Goal: Register for event/course

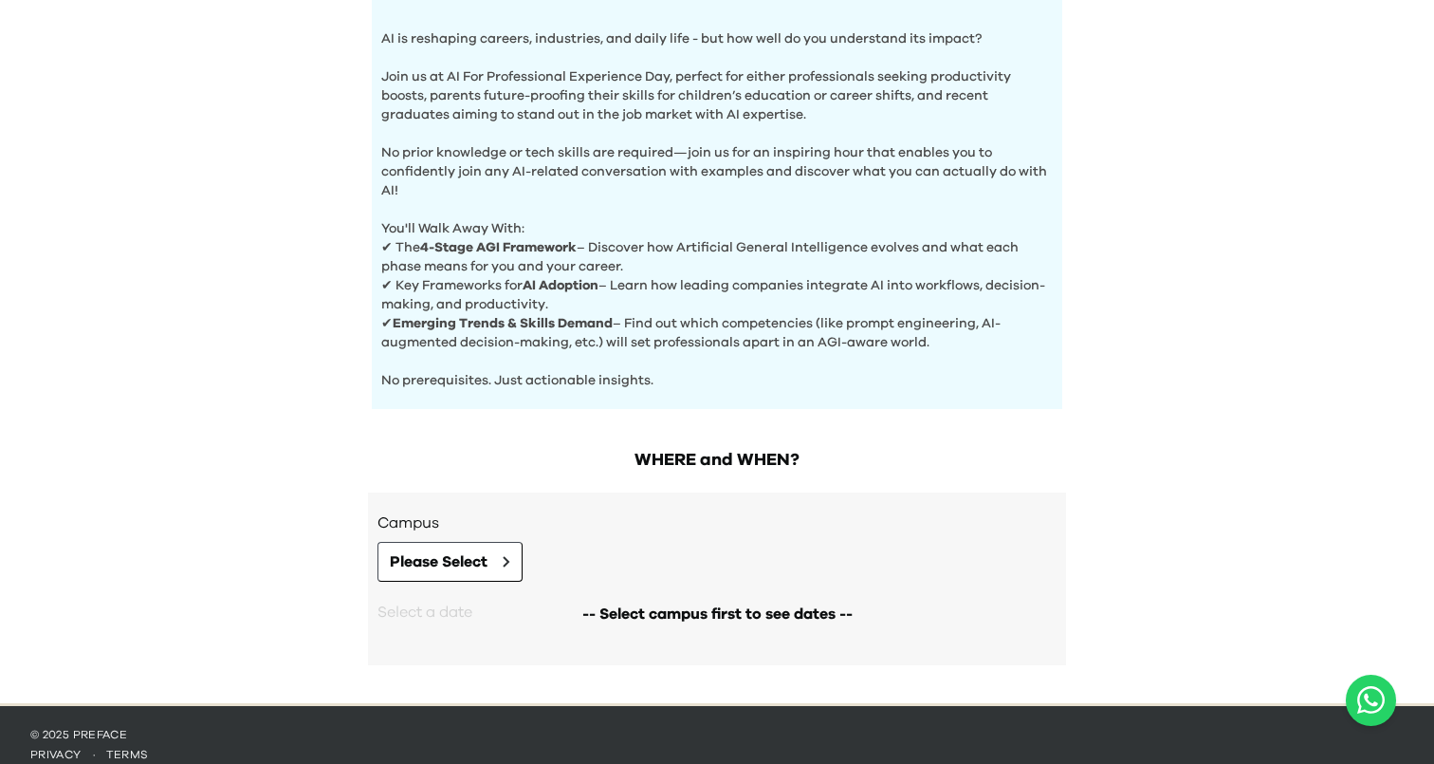
scroll to position [628, 0]
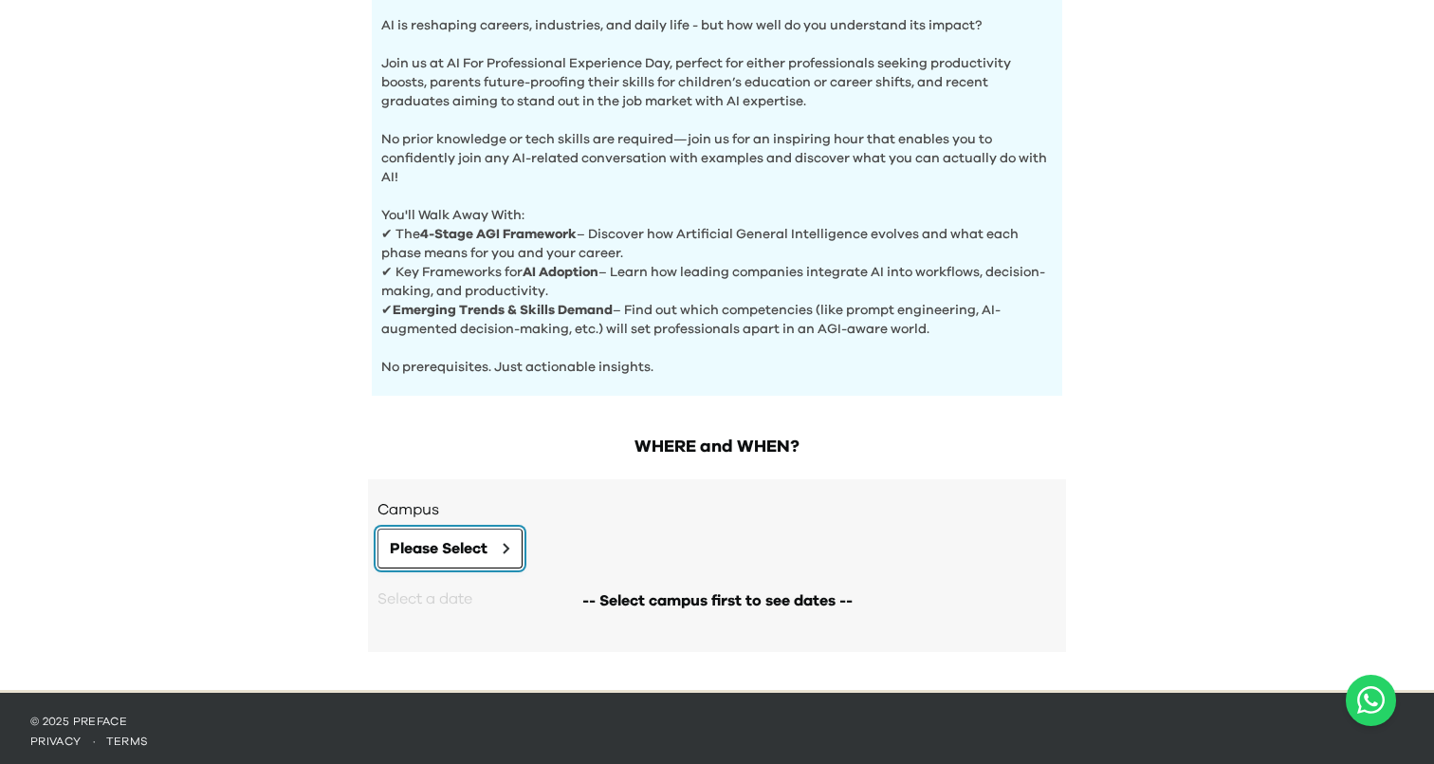
click at [455, 567] on button "Please Select" at bounding box center [450, 548] width 145 height 40
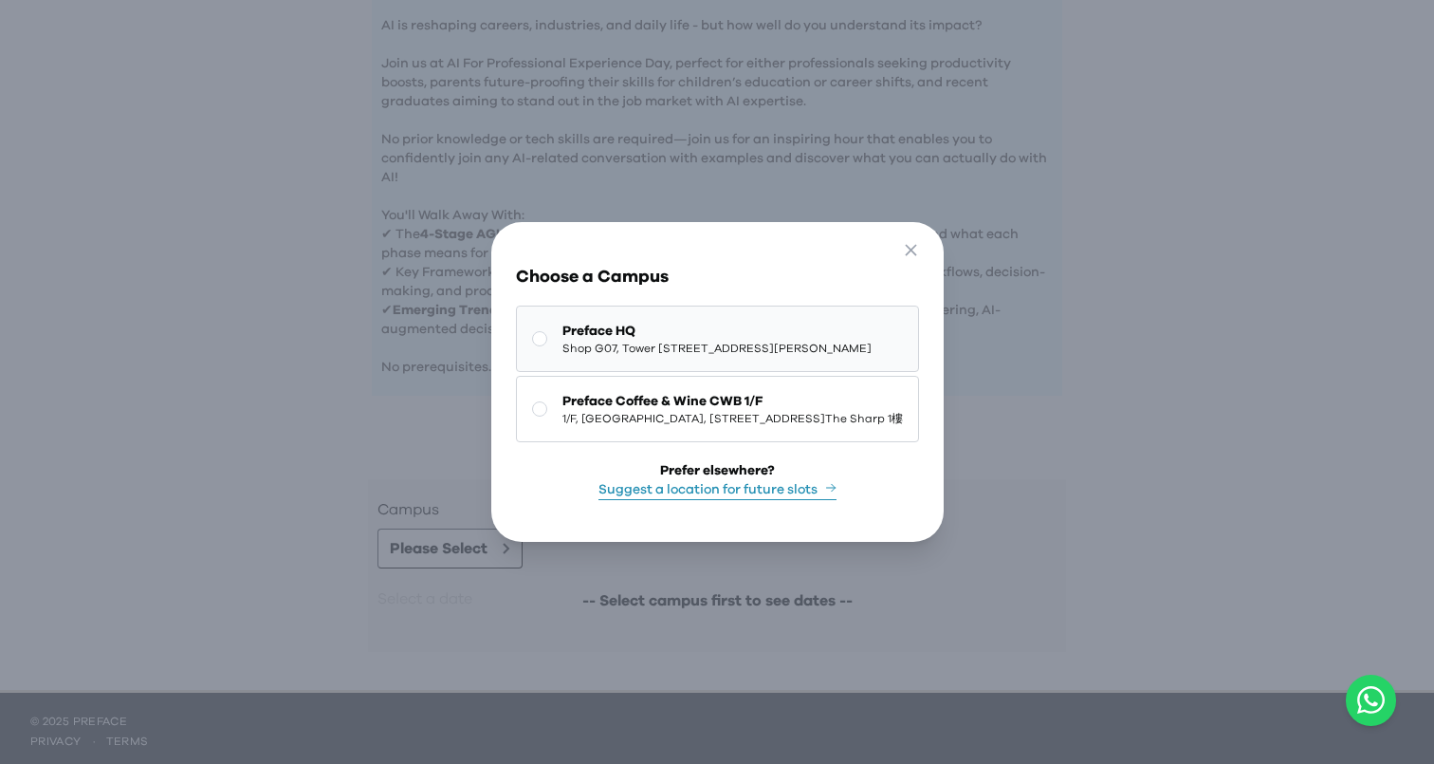
click at [563, 344] on span "Shop G07, Tower [STREET_ADDRESS][PERSON_NAME]" at bounding box center [717, 348] width 309 height 15
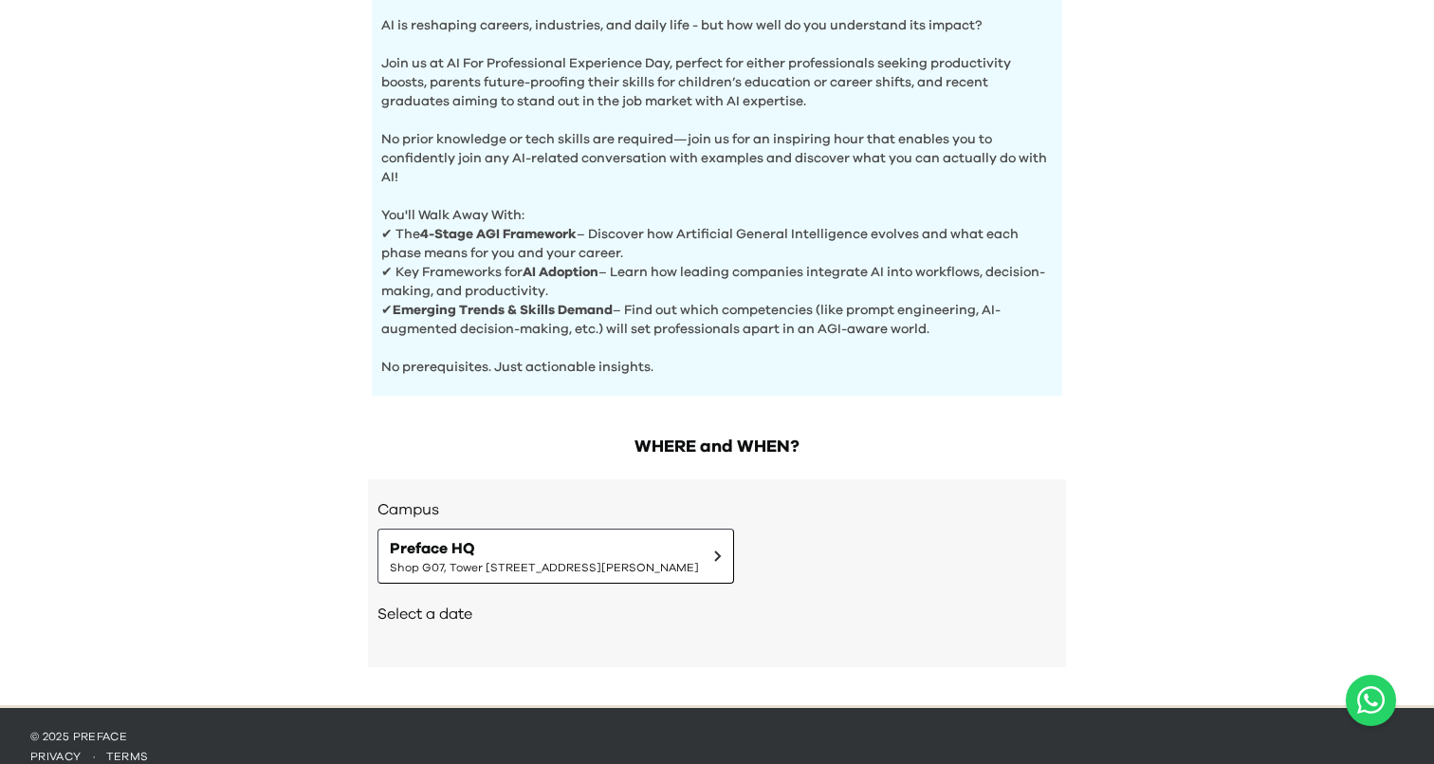
scroll to position [651, 0]
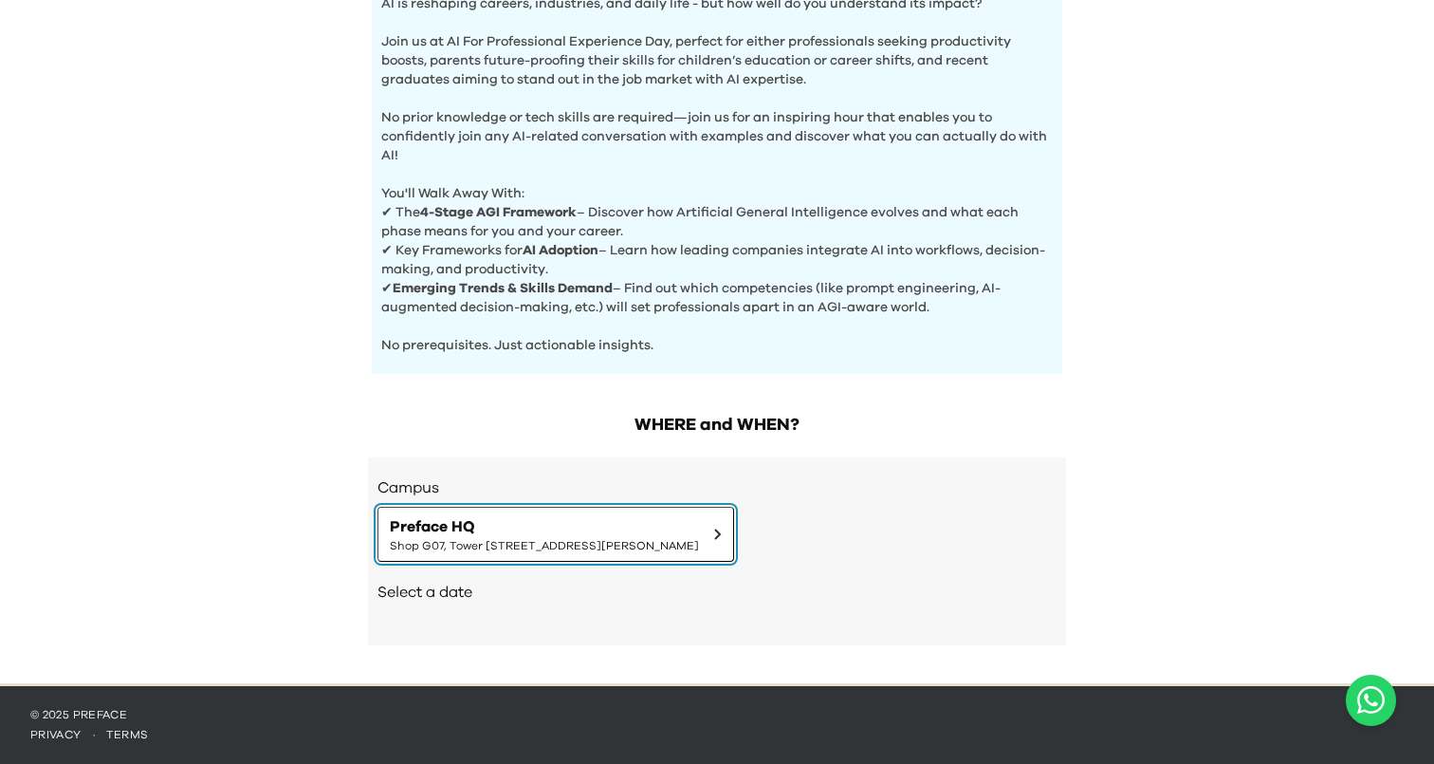
click at [486, 544] on span "Shop G07, Tower [STREET_ADDRESS][PERSON_NAME]" at bounding box center [544, 545] width 309 height 15
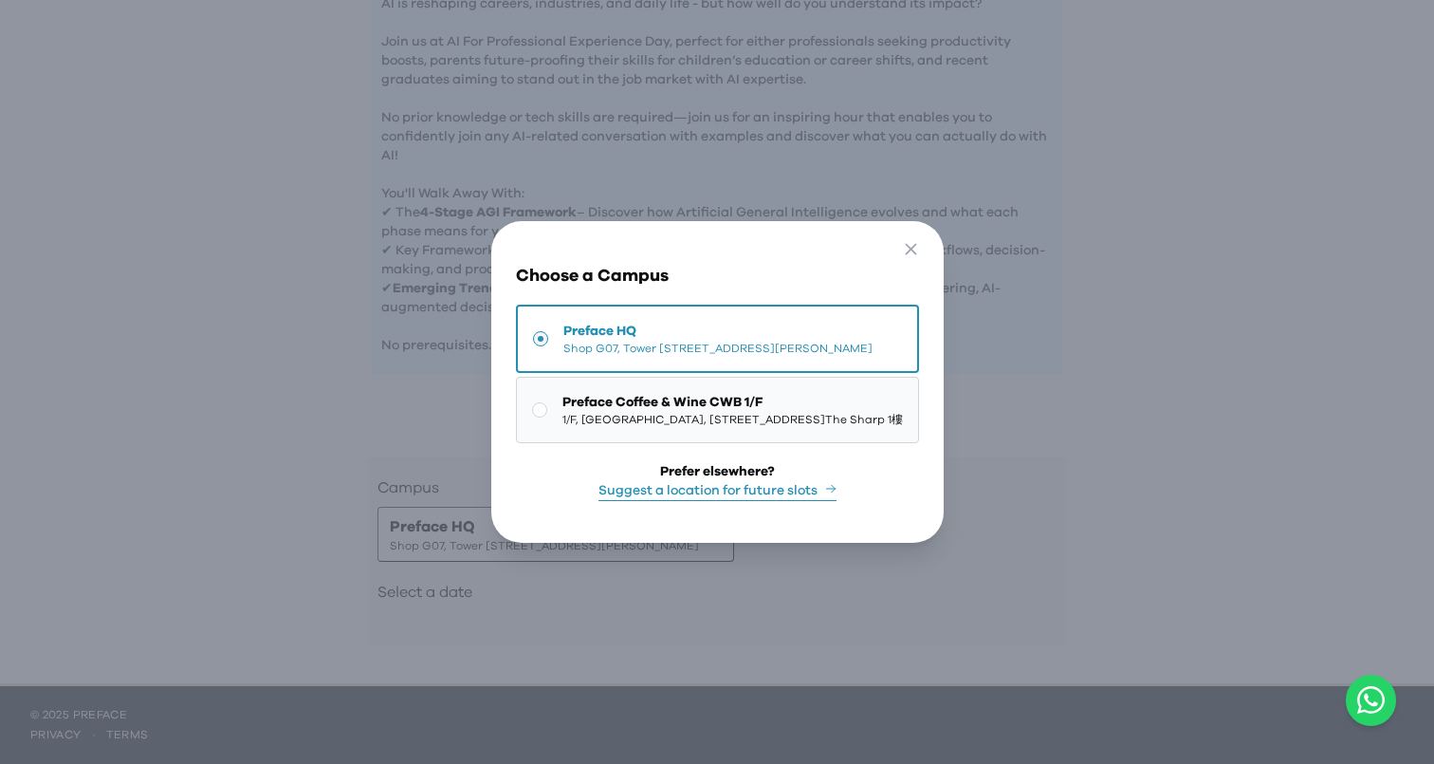
click at [563, 421] on span "[STREET_ADDRESS] | [STREET_ADDRESS][GEOGRAPHIC_DATA]" at bounding box center [733, 419] width 341 height 15
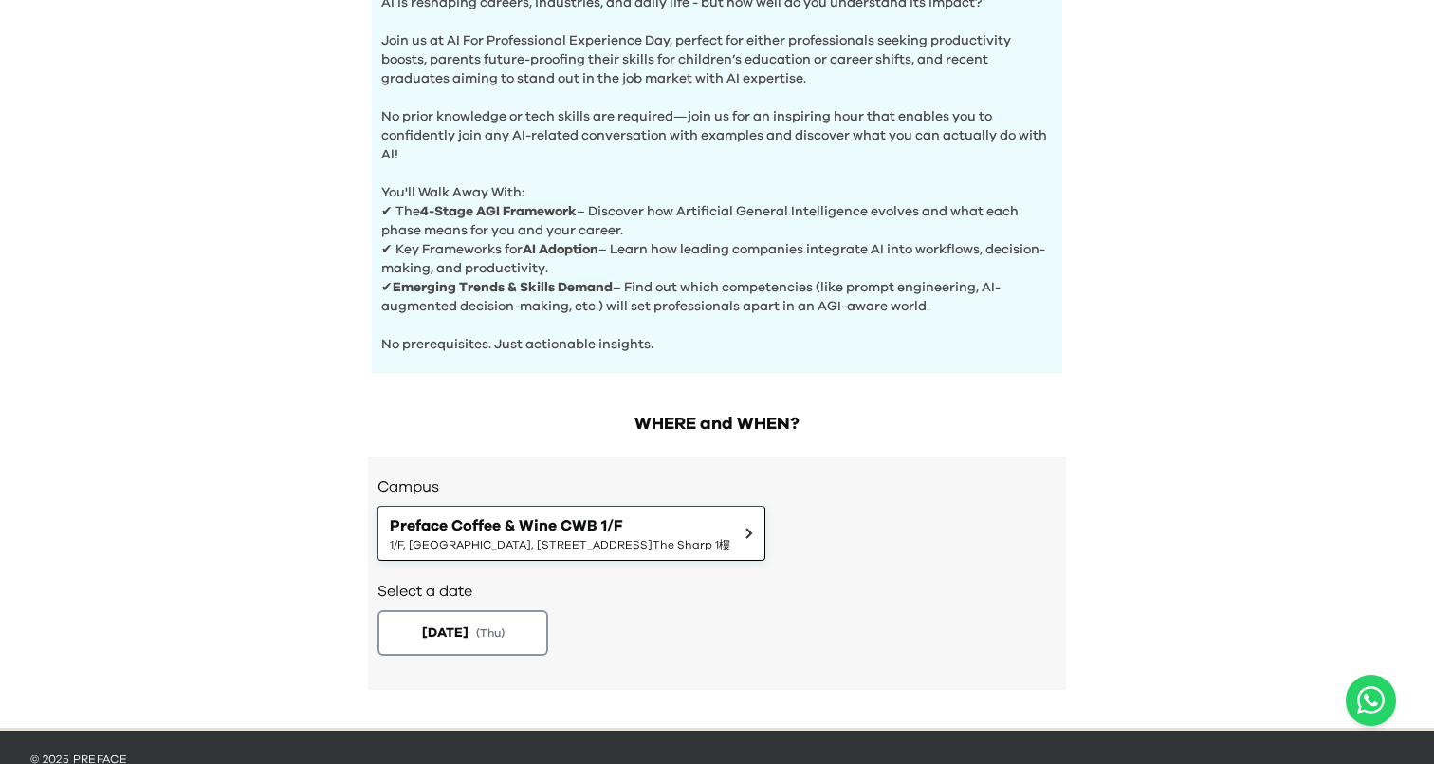
scroll to position [696, 0]
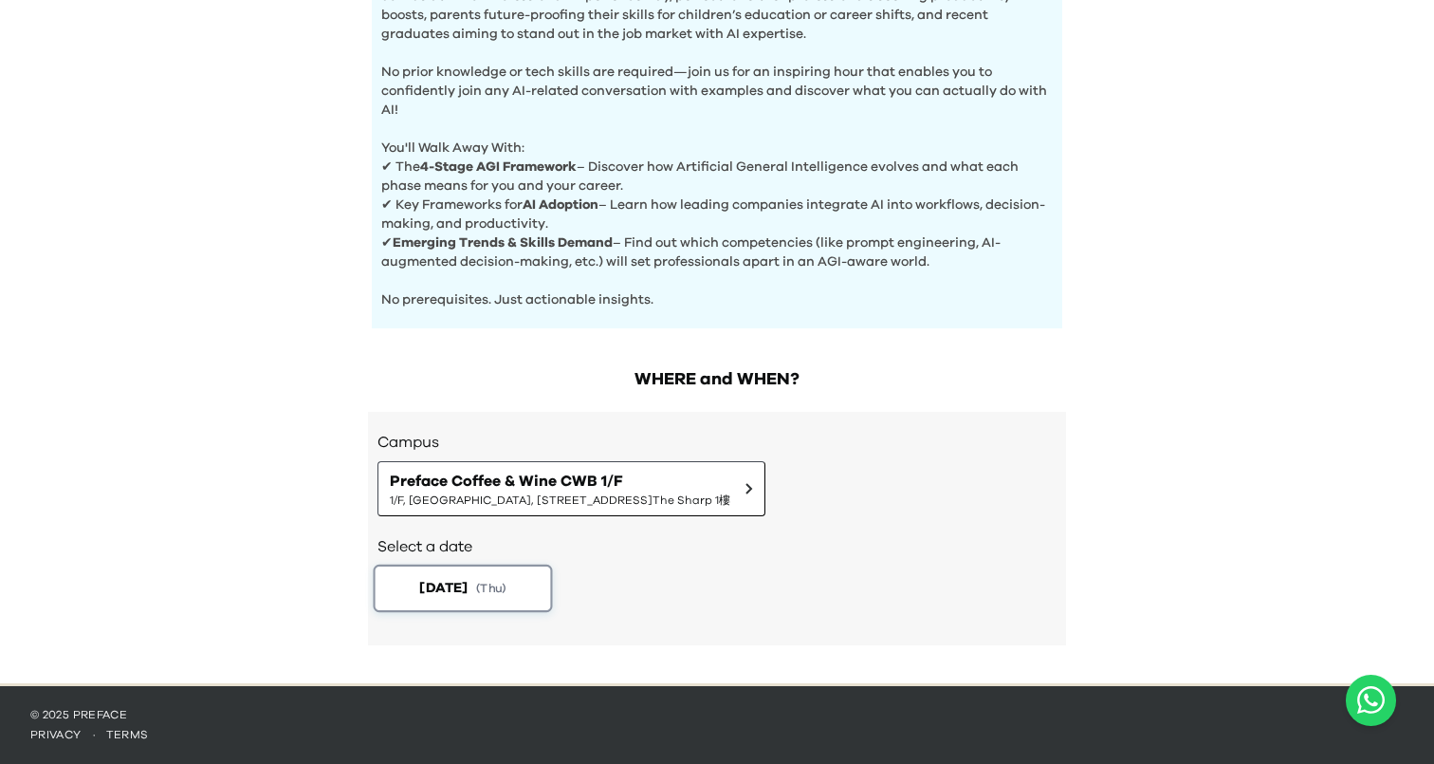
click at [453, 567] on button "2025-09-18 ( Thu )" at bounding box center [463, 587] width 179 height 47
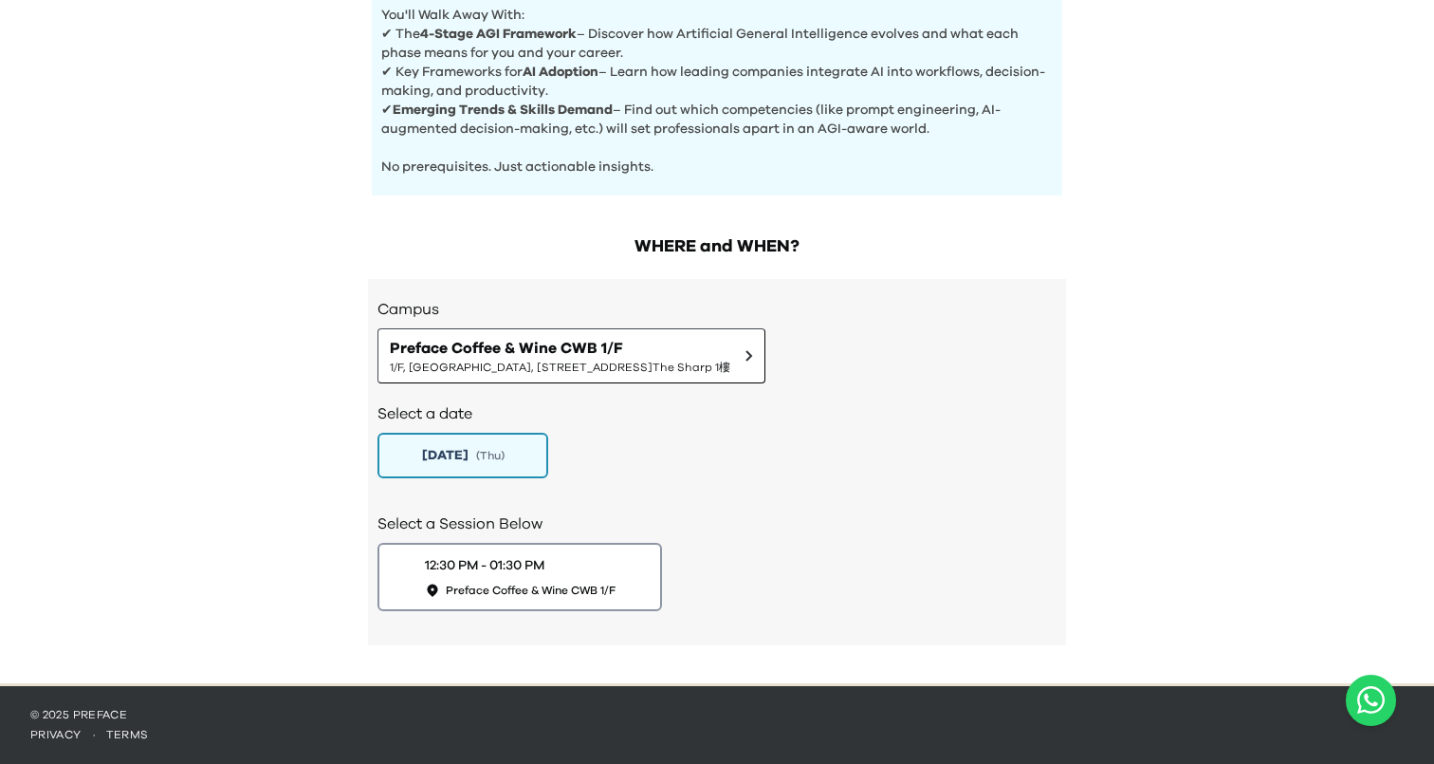
scroll to position [825, 0]
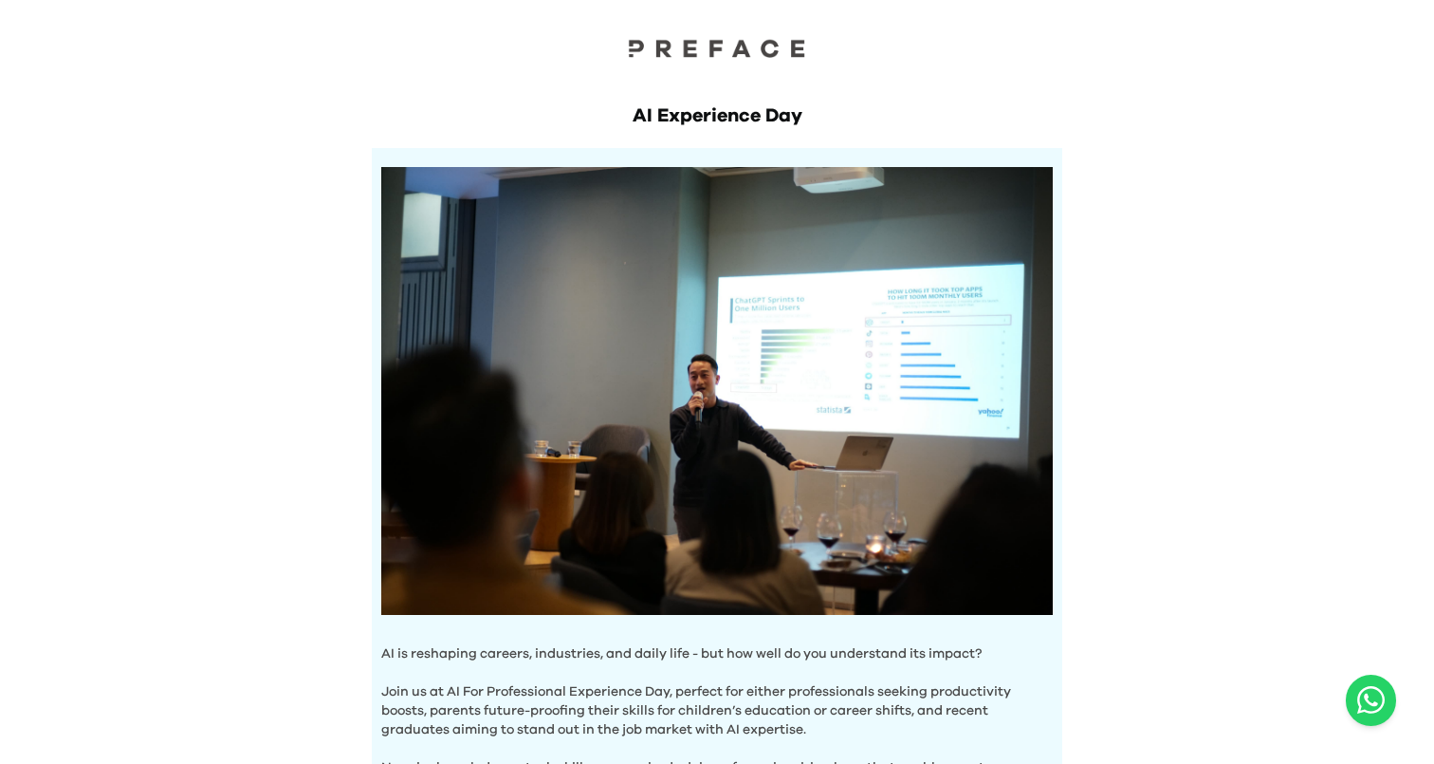
scroll to position [636, 0]
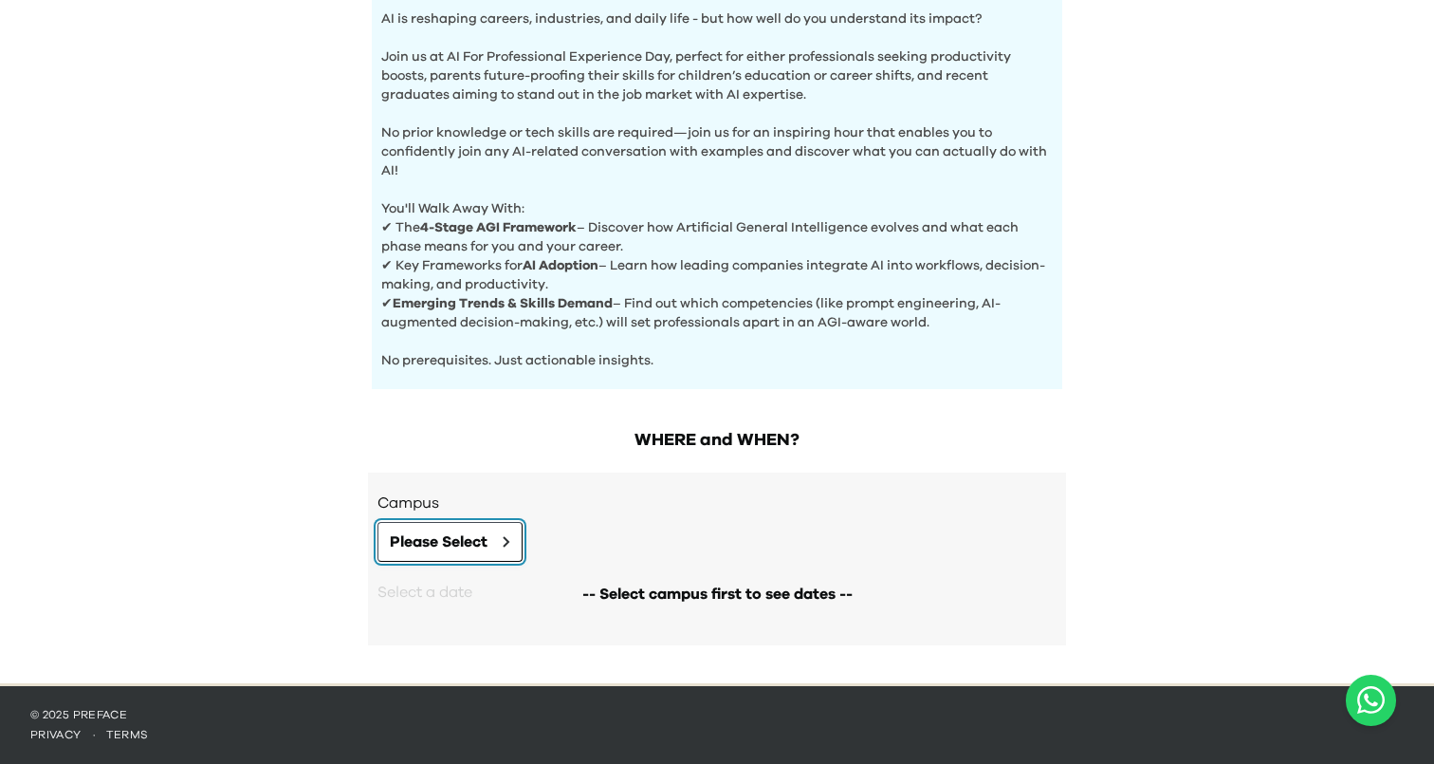
click at [434, 543] on span "Please Select" at bounding box center [439, 541] width 98 height 23
